Goal: Task Accomplishment & Management: Use online tool/utility

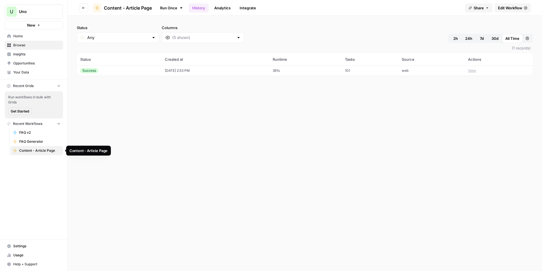
click at [40, 151] on span "Content - Article Page" at bounding box center [39, 150] width 41 height 5
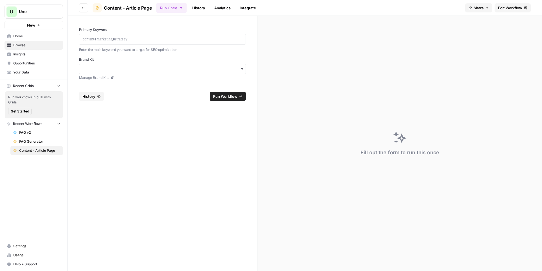
click at [38, 34] on span "Home" at bounding box center [36, 36] width 47 height 5
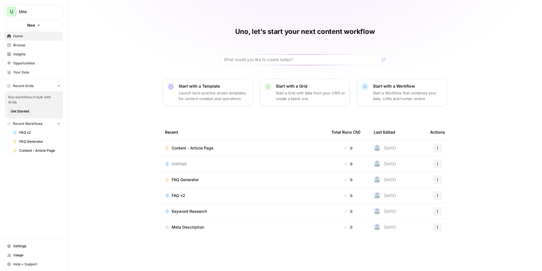
click at [182, 88] on p "Start with a Template" at bounding box center [213, 86] width 69 height 6
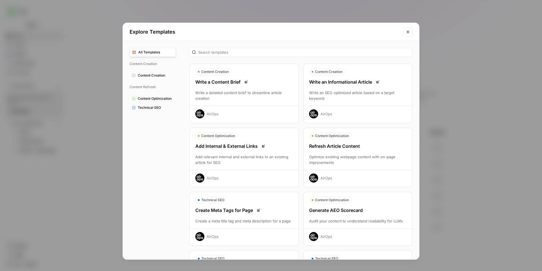
click at [147, 74] on span "Content Creation" at bounding box center [156, 75] width 36 height 5
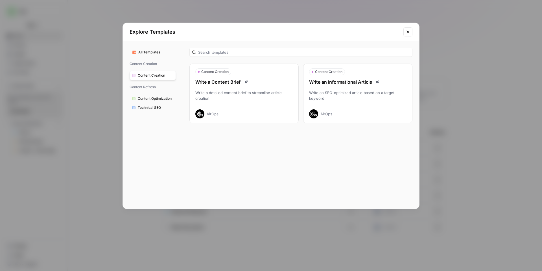
click at [156, 100] on span "Content Optimization" at bounding box center [156, 98] width 36 height 5
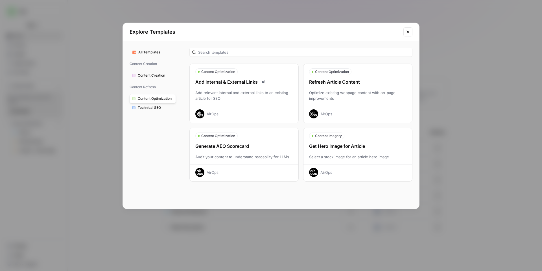
click at [141, 110] on button "Technical SEO" at bounding box center [152, 107] width 46 height 9
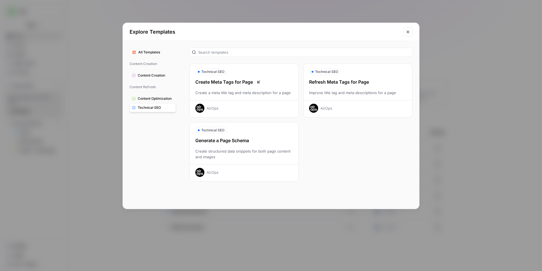
click at [147, 93] on div "All Templates Content Creation Content Creation Content Refresh Content Optimiz…" at bounding box center [153, 125] width 60 height 168
click at [144, 100] on span "Content Optimization" at bounding box center [156, 98] width 36 height 5
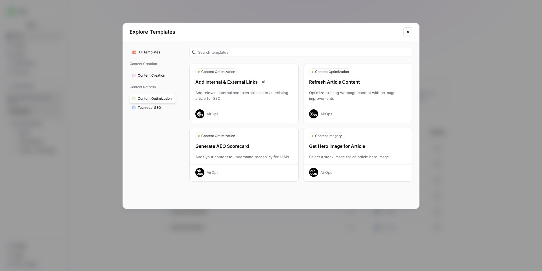
click at [407, 31] on icon "Close modal" at bounding box center [407, 32] width 5 height 5
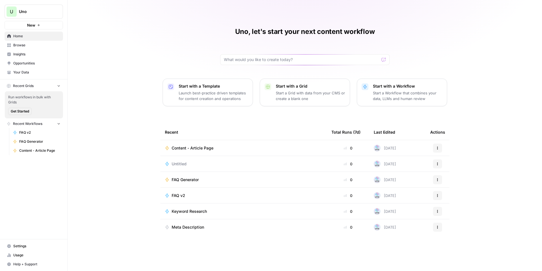
click at [99, 171] on div "Uno, let's start your next content workflow Start with a Template Launch best-p…" at bounding box center [305, 135] width 474 height 271
click at [40, 72] on span "Your Data" at bounding box center [36, 72] width 47 height 5
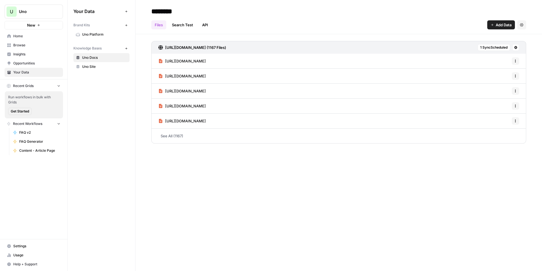
click at [36, 154] on link "Content - Article Page" at bounding box center [36, 150] width 52 height 9
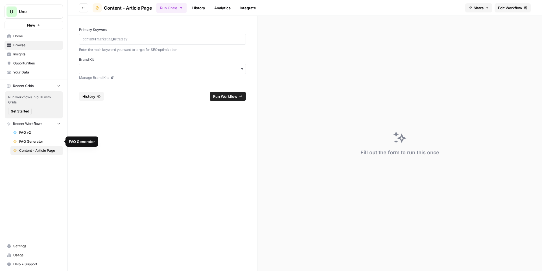
click at [35, 141] on span "FAQ Generator" at bounding box center [39, 141] width 41 height 5
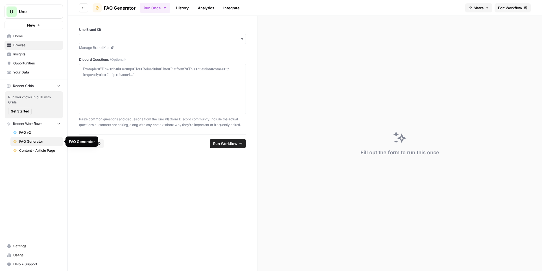
click at [35, 132] on span "FAQ v2" at bounding box center [39, 132] width 41 height 5
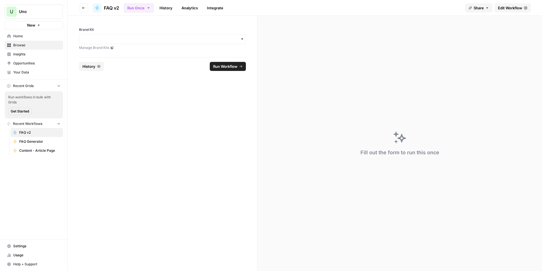
drag, startPoint x: 35, startPoint y: 132, endPoint x: 120, endPoint y: 146, distance: 86.5
click at [120, 146] on form "Brand Kit Manage Brand Kits History Run Workflow" at bounding box center [163, 143] width 190 height 255
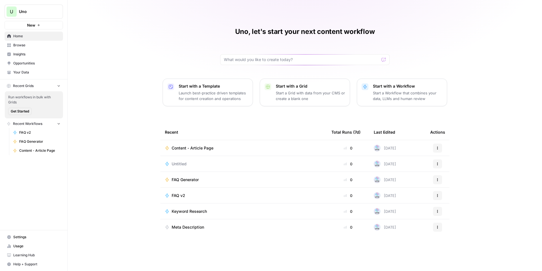
click at [194, 145] on td "Content - Article Page" at bounding box center [243, 148] width 166 height 16
click at [194, 146] on span "Content - Article Page" at bounding box center [193, 148] width 42 height 6
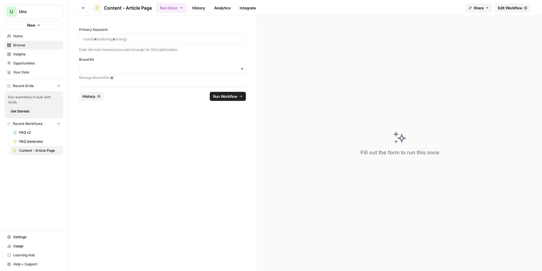
click at [505, 6] on span "Edit Workflow" at bounding box center [510, 8] width 24 height 6
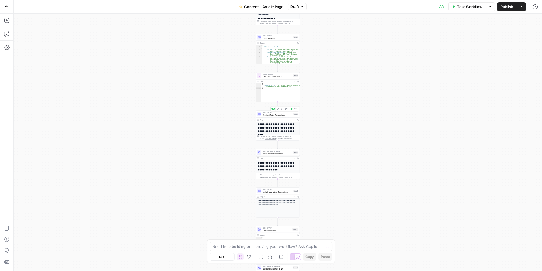
click at [274, 115] on span "Content Brief Generation" at bounding box center [276, 114] width 29 height 3
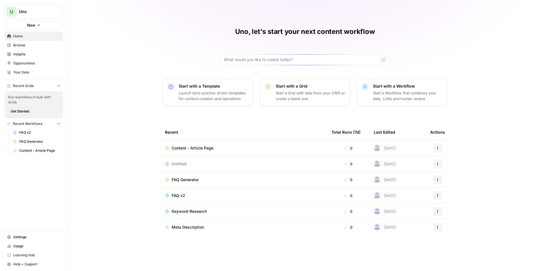
click at [45, 20] on div "U Uno New" at bounding box center [33, 14] width 67 height 29
click at [47, 14] on span "Uno" at bounding box center [36, 12] width 34 height 6
click at [63, 63] on span "Log Out" at bounding box center [52, 64] width 77 height 6
